Goal: Submit feedback/report problem

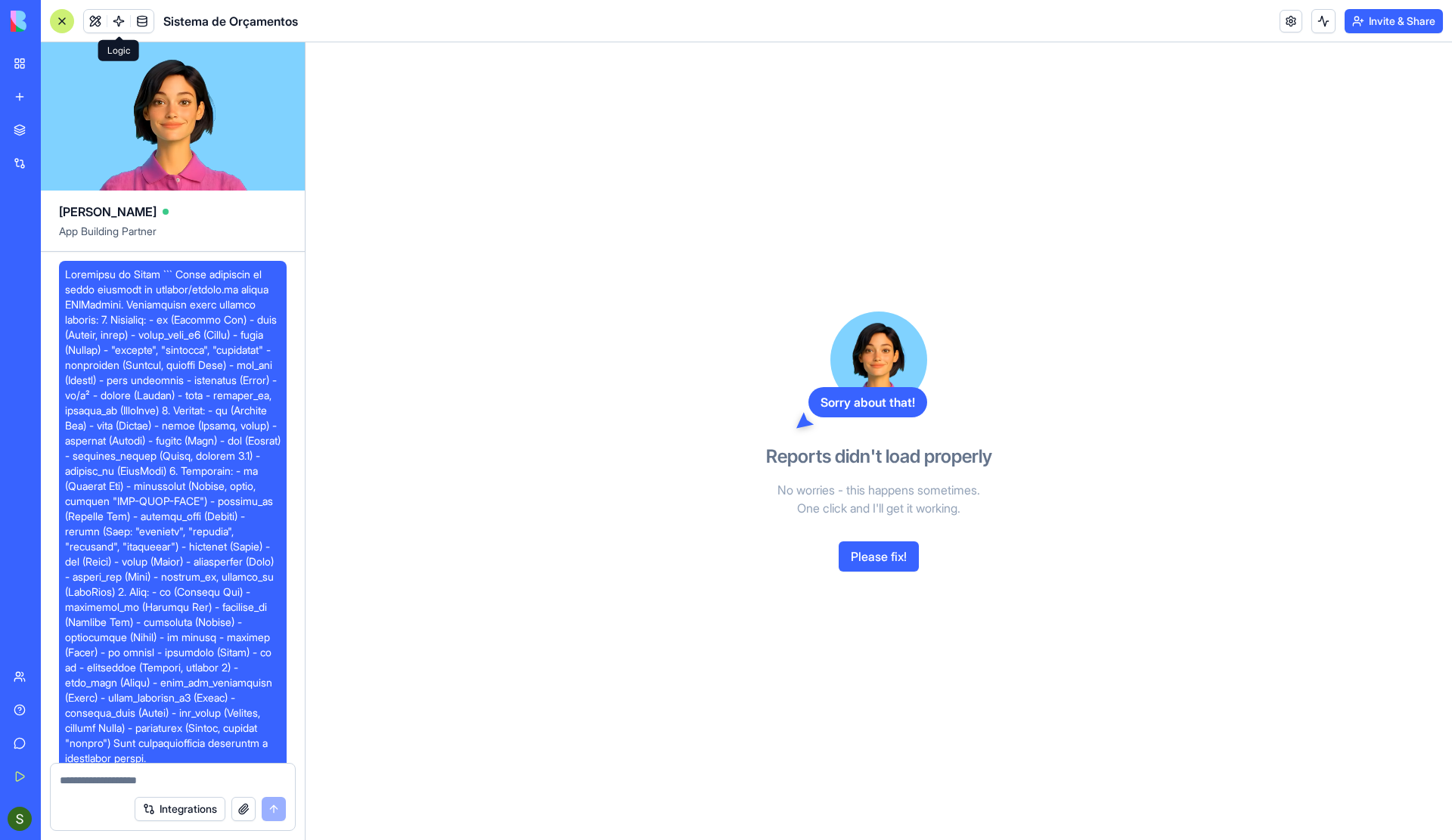
scroll to position [13231, 0]
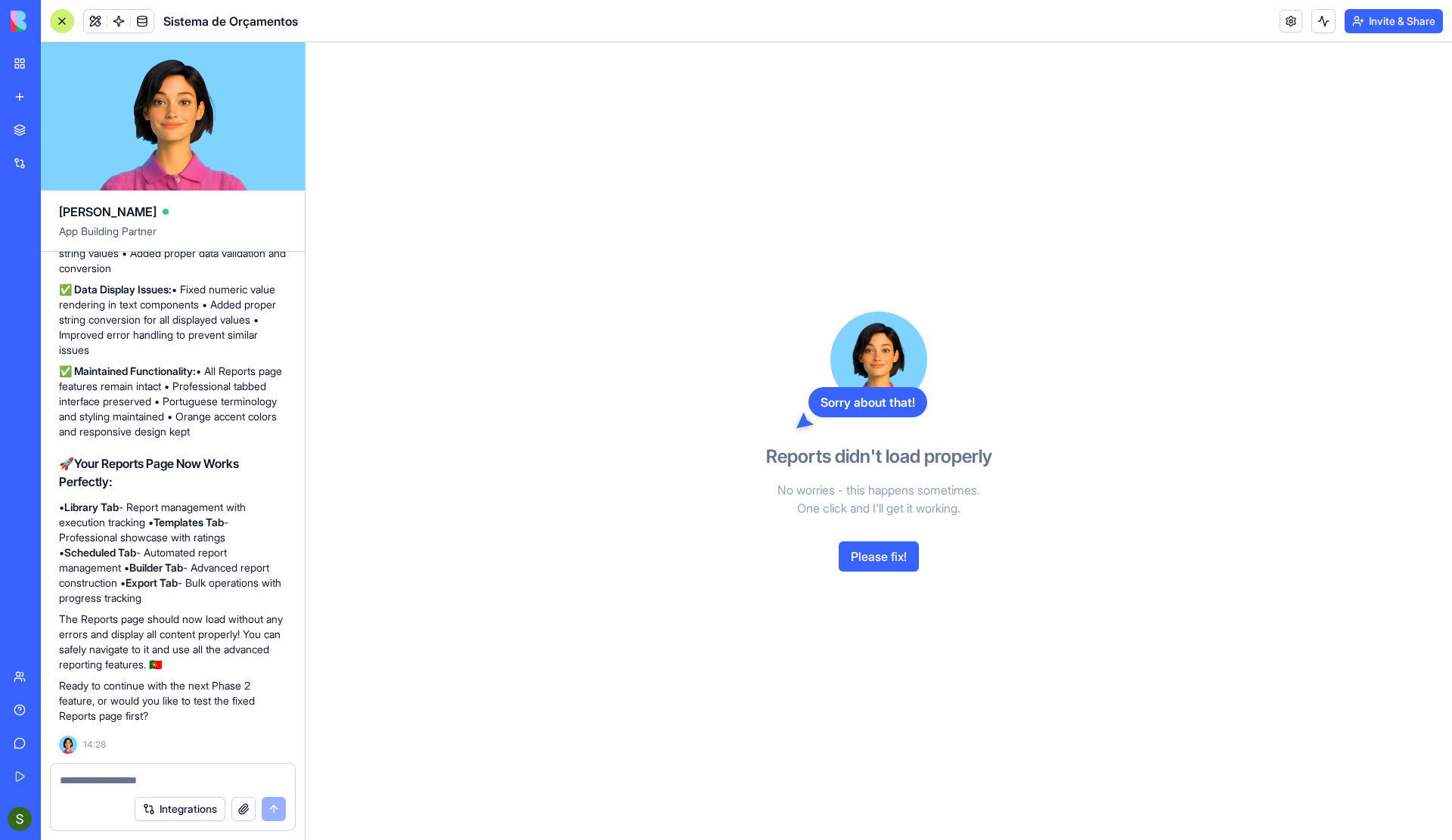
click at [66, 19] on div at bounding box center [61, 20] width 24 height 24
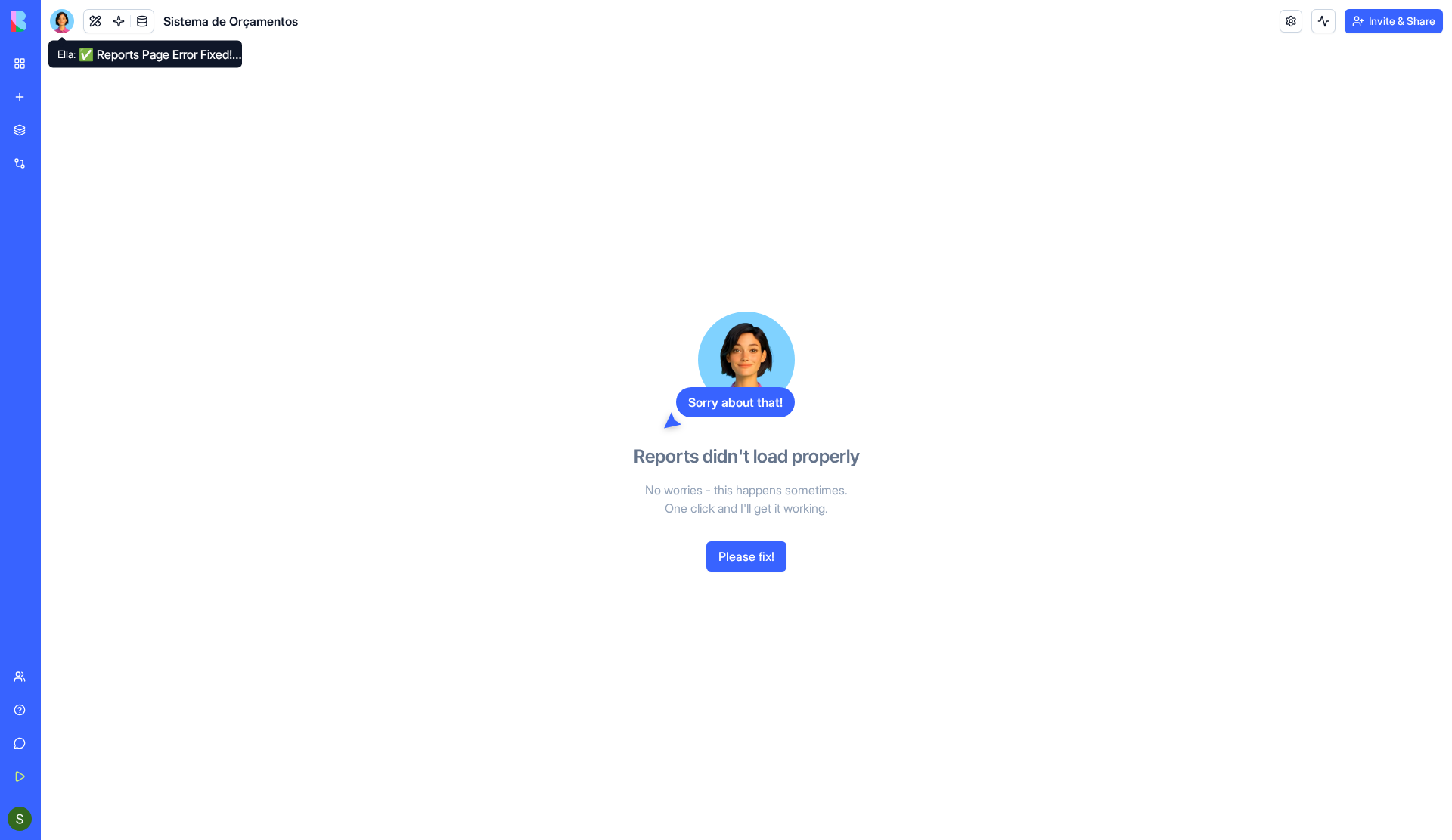
click at [63, 23] on div at bounding box center [61, 20] width 24 height 24
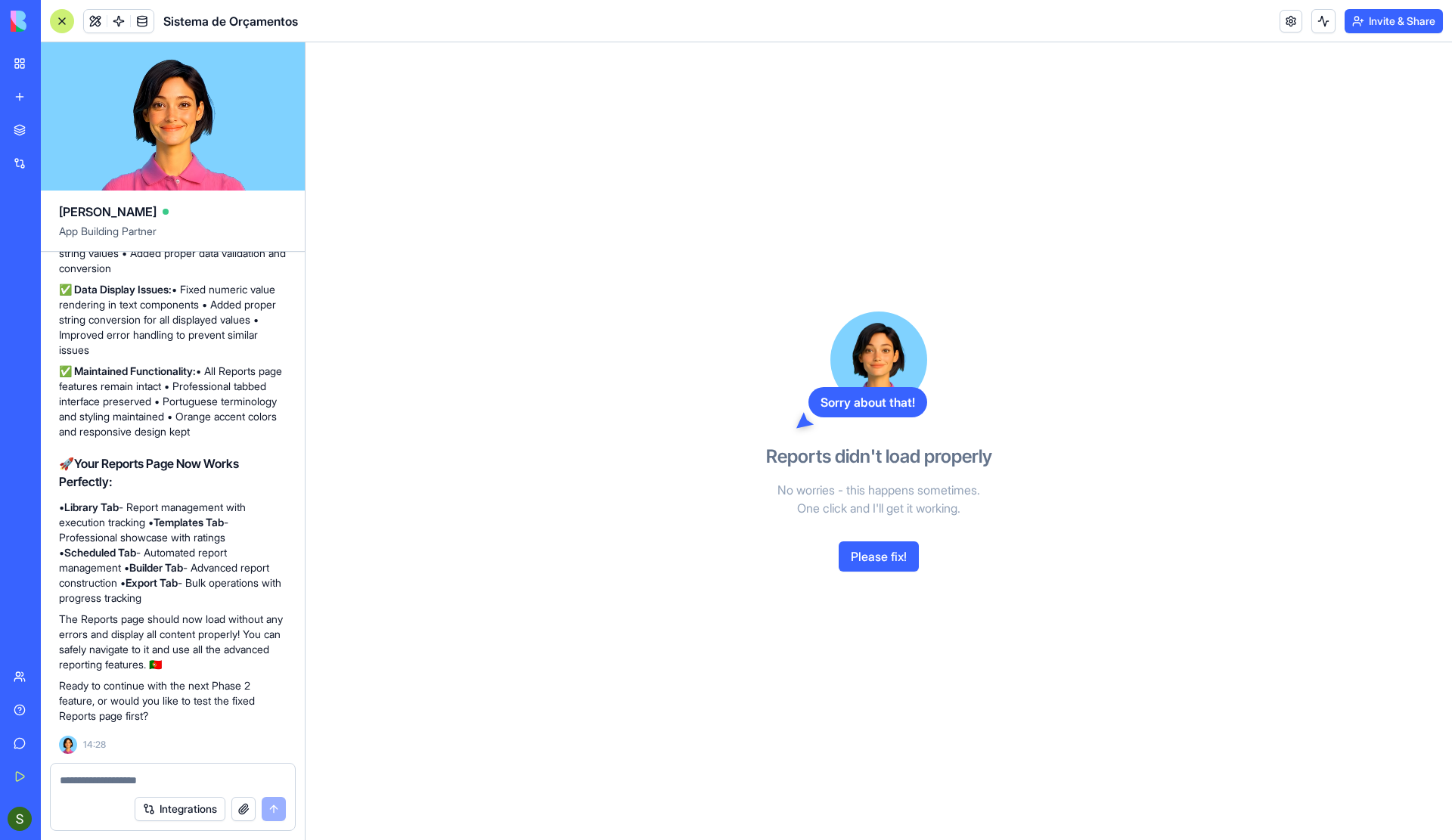
click at [105, 781] on textarea at bounding box center [173, 781] width 226 height 15
click at [878, 565] on button "Please fix!" at bounding box center [879, 557] width 81 height 31
